Goal: Task Accomplishment & Management: Complete application form

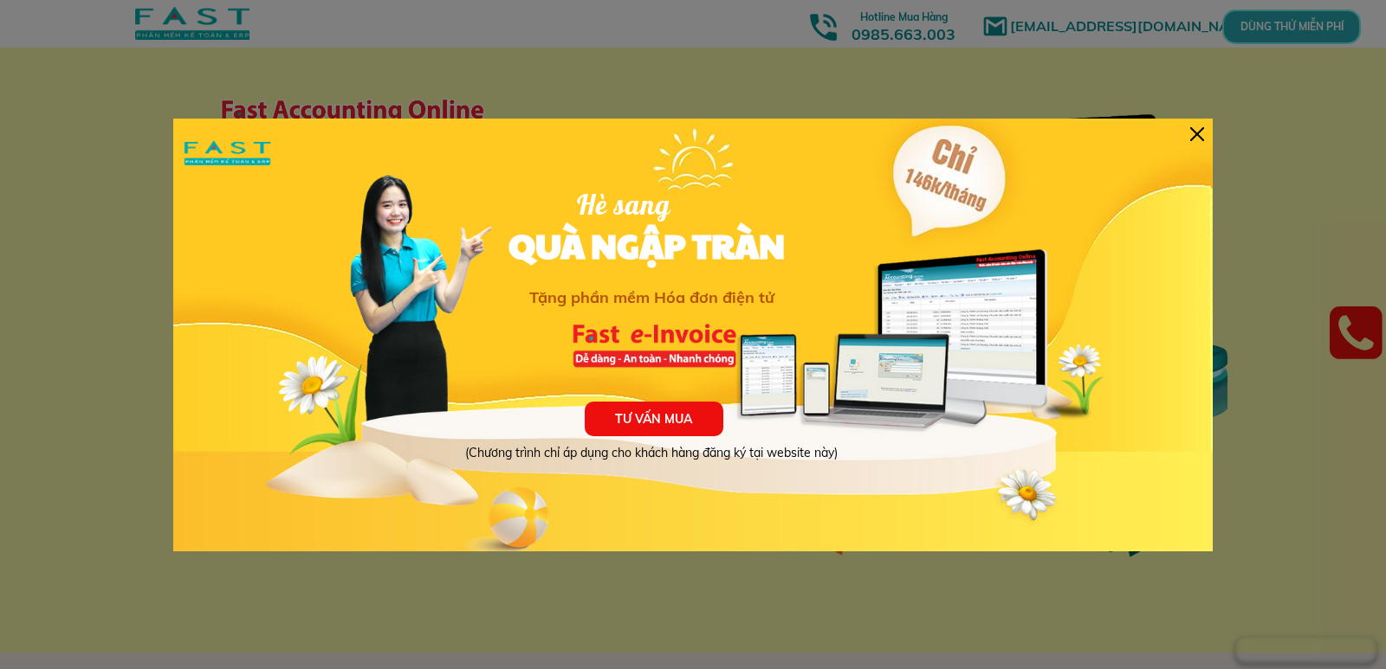
click at [1201, 138] on div at bounding box center [1197, 134] width 14 height 14
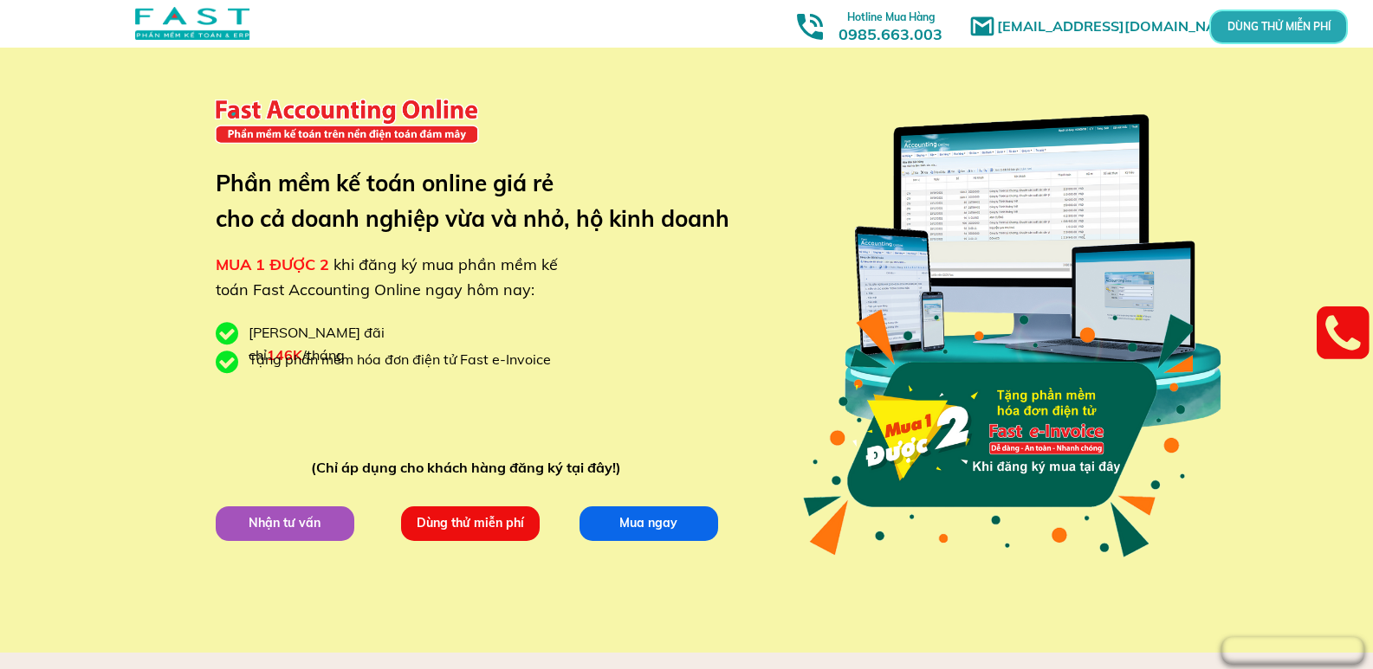
click at [1258, 26] on p "DÙNG THỬ MIỄN PHÍ" at bounding box center [1278, 28] width 41 height 10
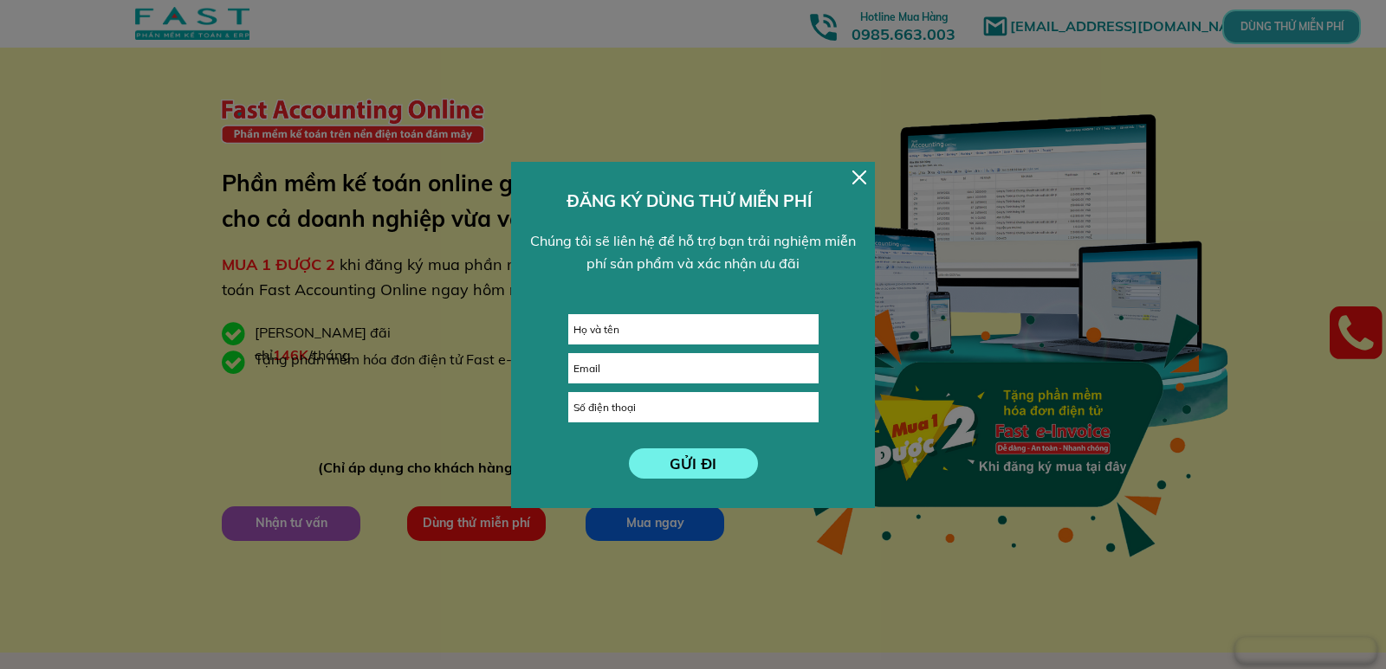
click at [620, 328] on input "text" at bounding box center [693, 329] width 249 height 29
type input "[PERSON_NAME]"
click at [620, 387] on form "GỬI ĐI [PERSON_NAME]" at bounding box center [693, 396] width 250 height 165
click at [627, 374] on input "email" at bounding box center [693, 368] width 249 height 29
type input "[EMAIL_ADDRESS][DOMAIN_NAME]"
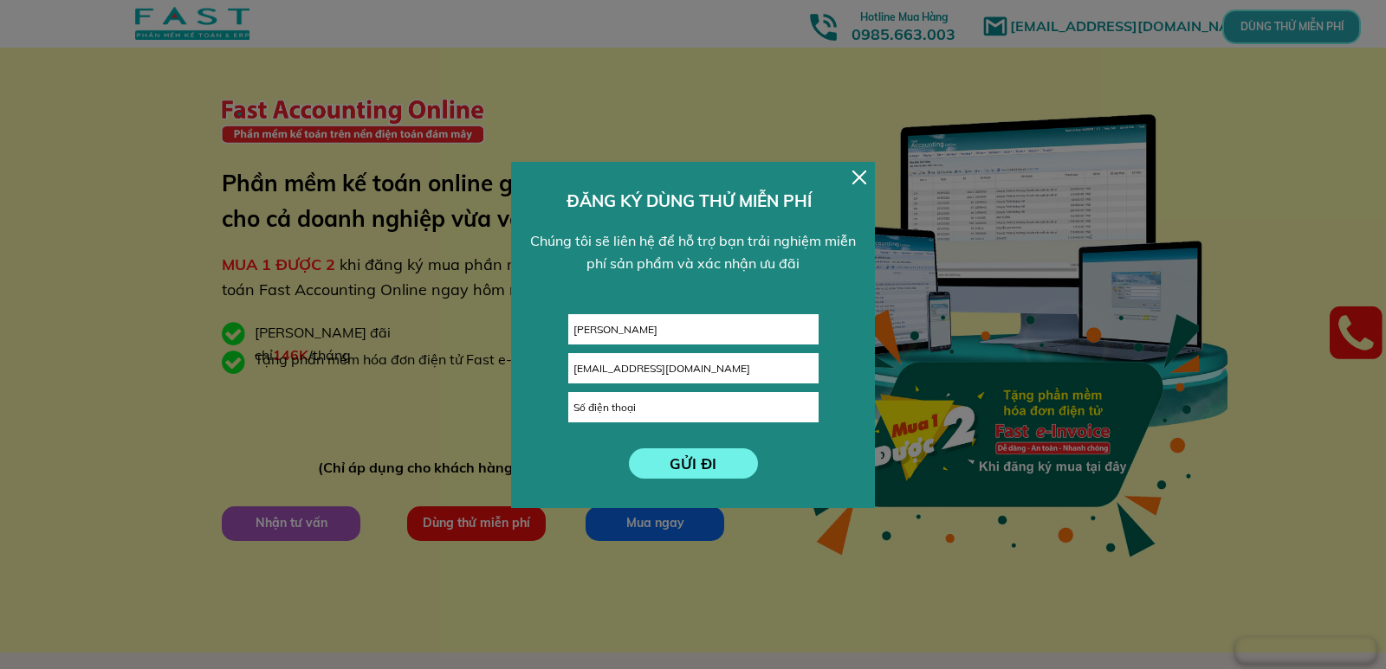
click at [620, 405] on input "tel" at bounding box center [693, 407] width 249 height 29
type input "0989546138"
click button "submit" at bounding box center [0, 0] width 0 height 0
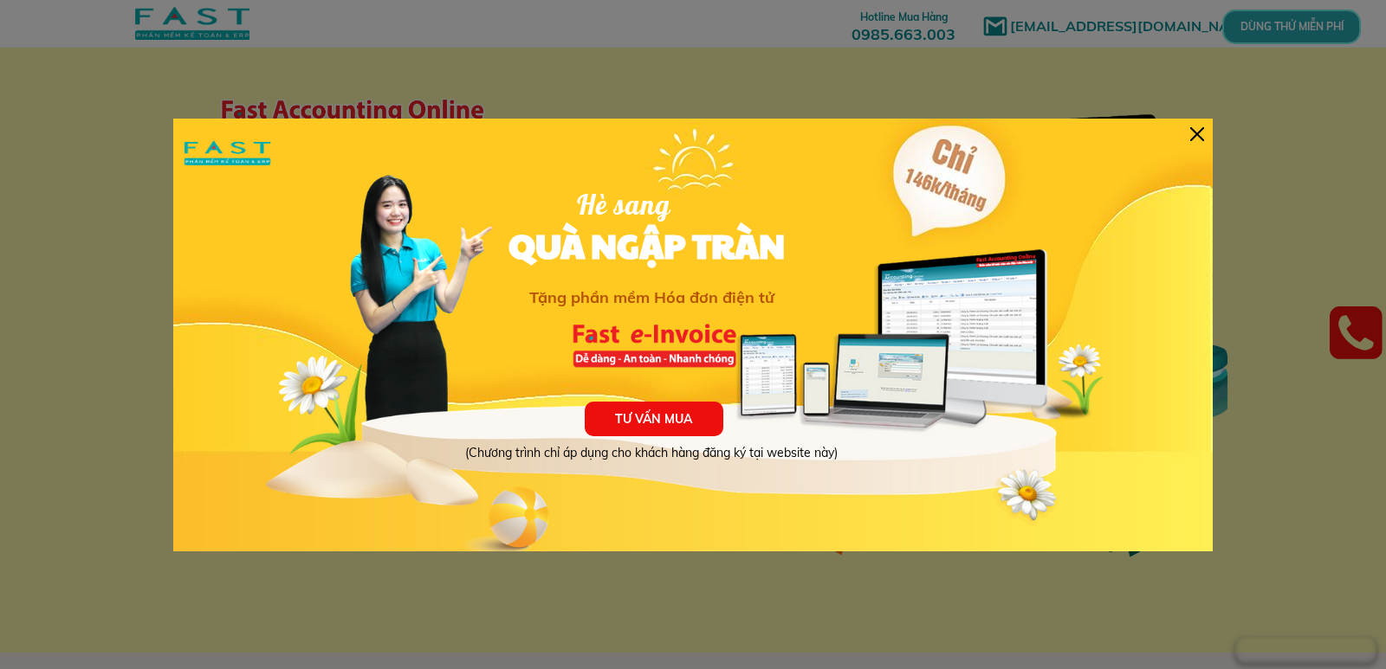
click at [1193, 127] on div at bounding box center [1197, 134] width 14 height 14
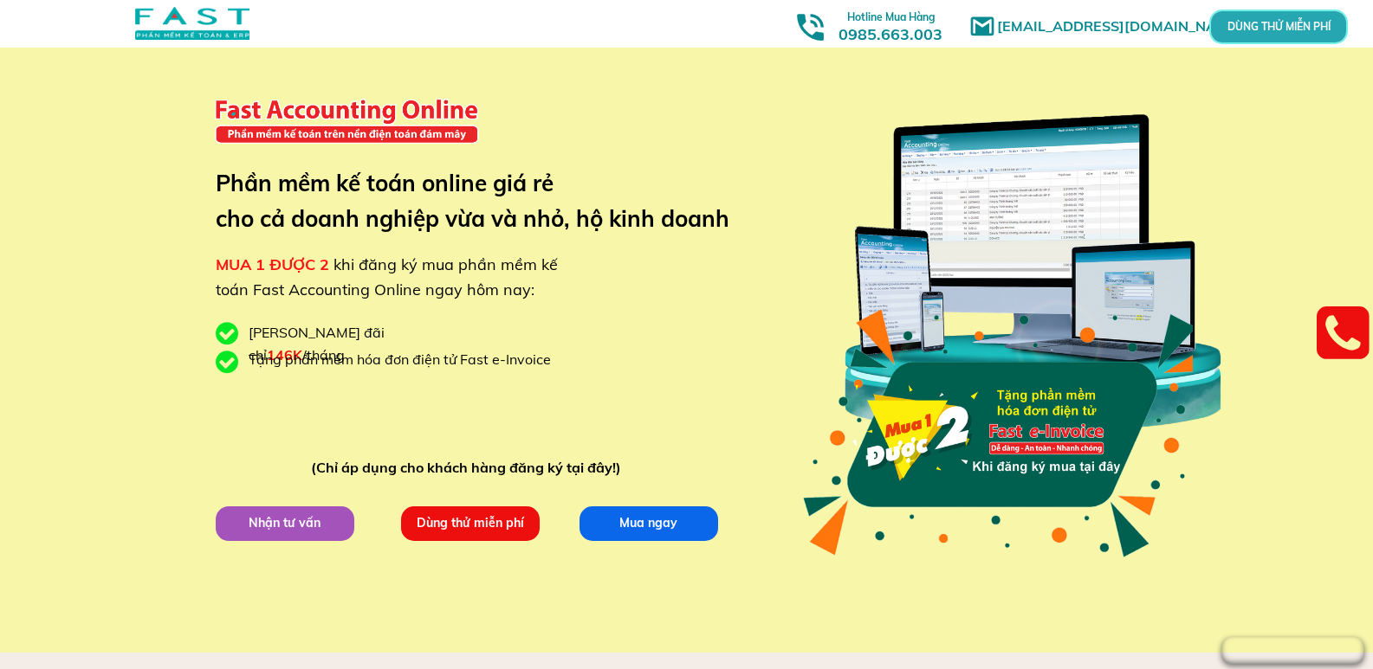
click at [454, 532] on p "Dùng thử miễn phí" at bounding box center [470, 524] width 139 height 35
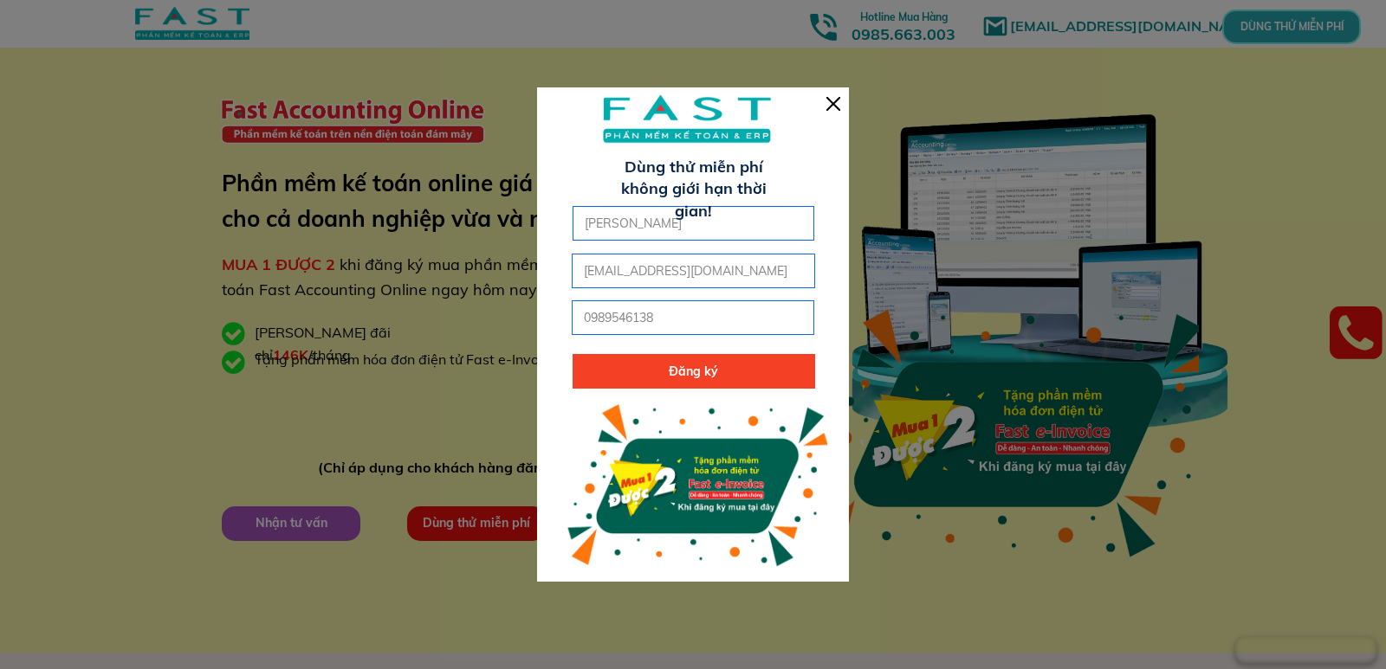
click at [837, 107] on div at bounding box center [833, 104] width 14 height 14
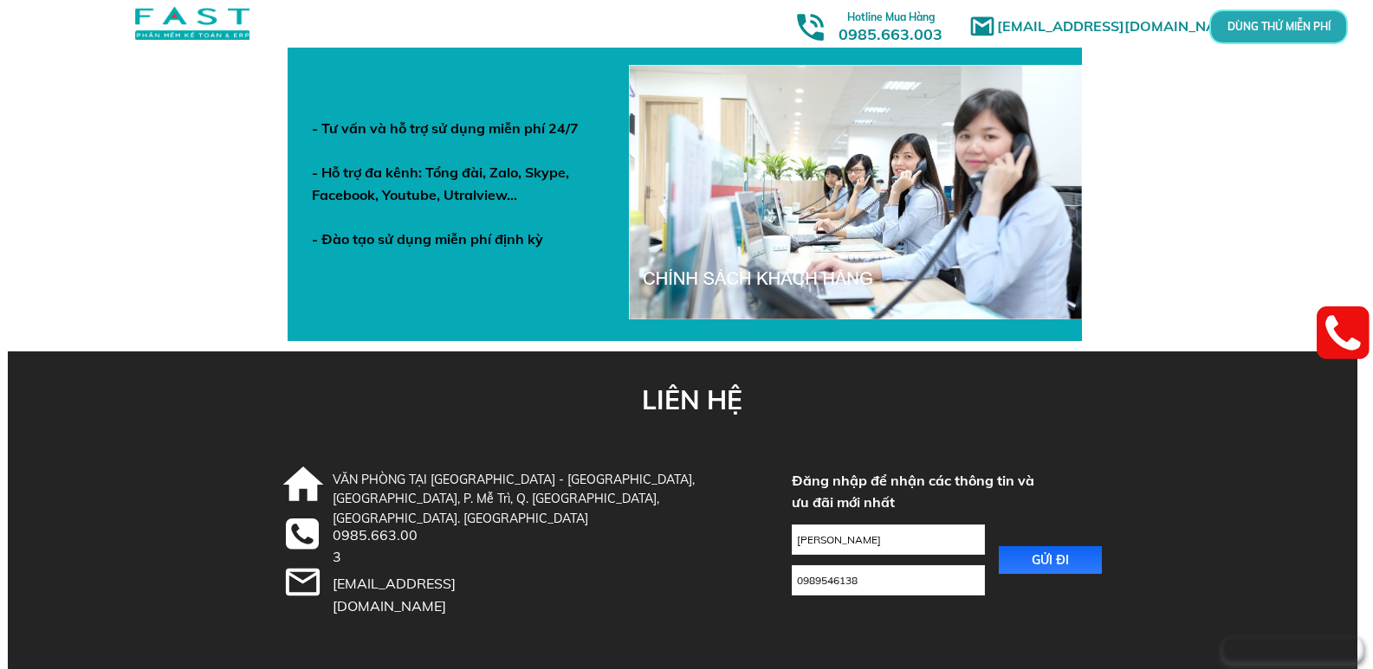
scroll to position [6113, 0]
